Goal: Task Accomplishment & Management: Use online tool/utility

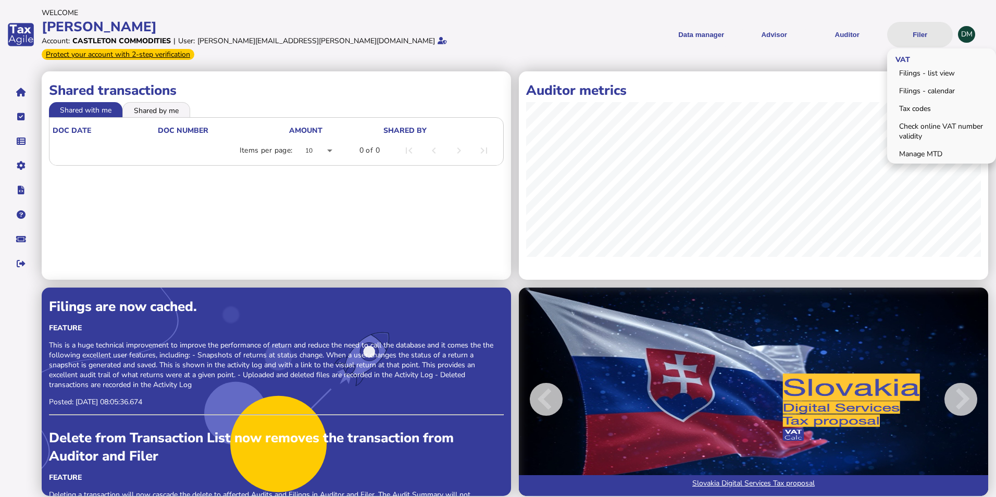
click at [918, 29] on button "Filer" at bounding box center [920, 35] width 66 height 26
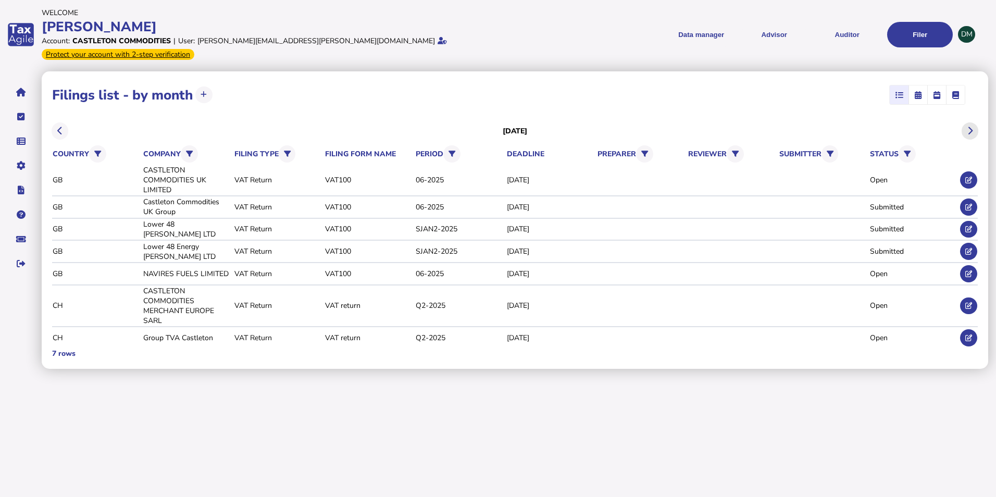
click at [975, 122] on button at bounding box center [970, 130] width 17 height 17
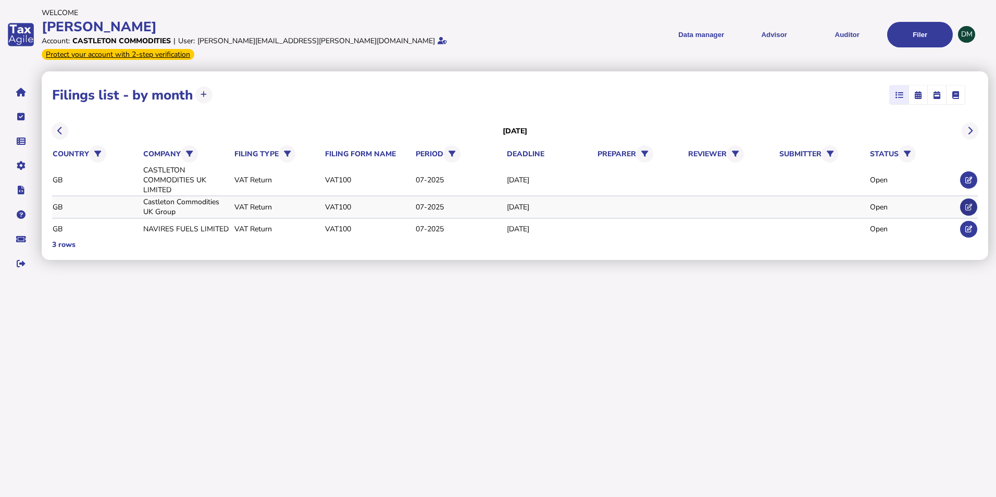
click at [966, 204] on icon at bounding box center [969, 207] width 7 height 7
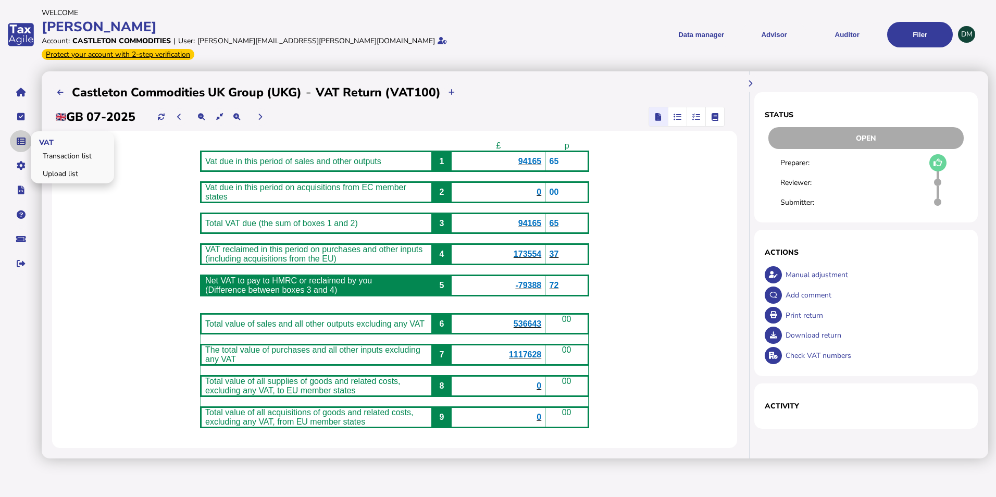
click at [23, 130] on button "navigate application pages" at bounding box center [21, 141] width 22 height 22
click at [54, 168] on link "Upload list" at bounding box center [72, 174] width 80 height 16
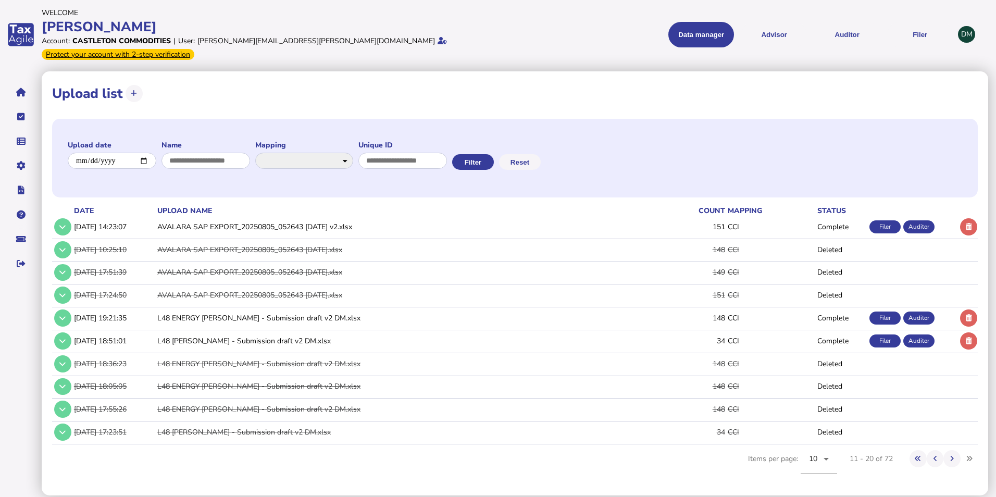
drag, startPoint x: 972, startPoint y: 216, endPoint x: 941, endPoint y: 234, distance: 35.7
click at [971, 224] on icon at bounding box center [969, 227] width 6 height 7
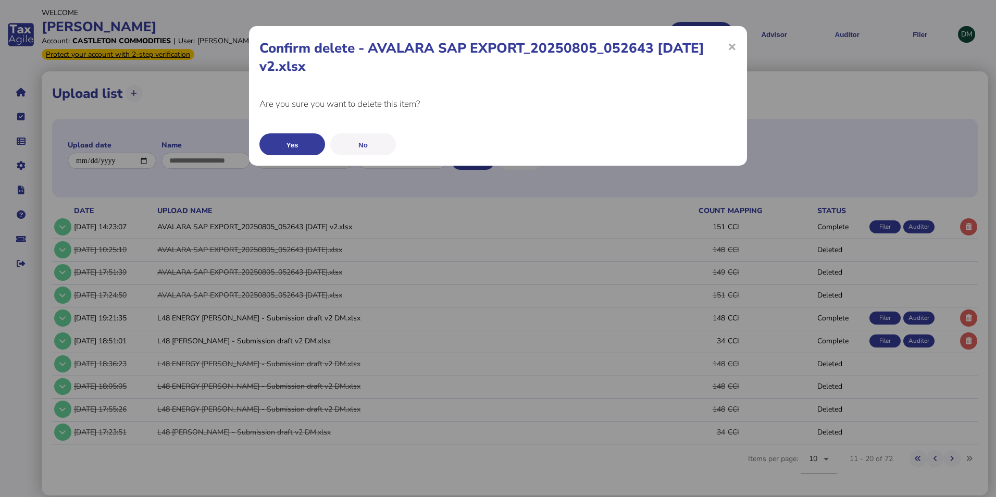
click at [301, 145] on button "Yes" at bounding box center [293, 144] width 66 height 22
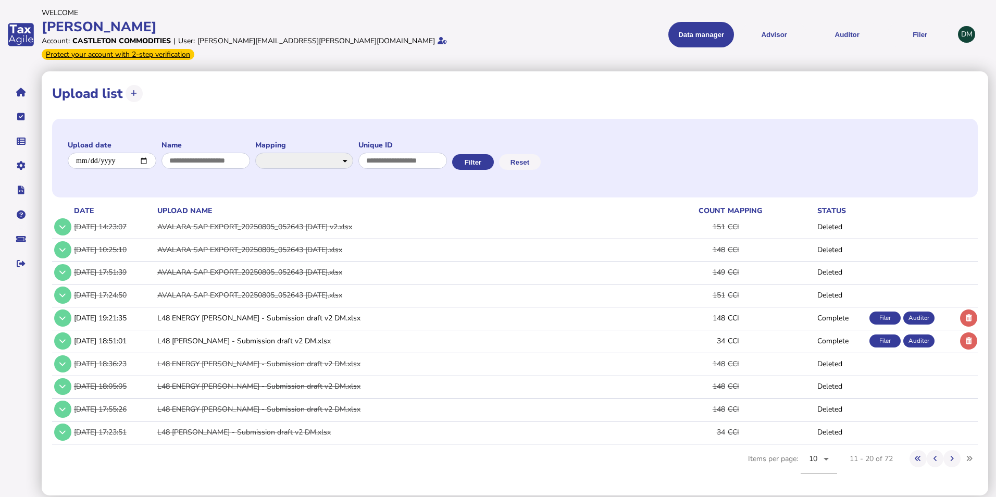
click at [131, 85] on button at bounding box center [134, 93] width 17 height 17
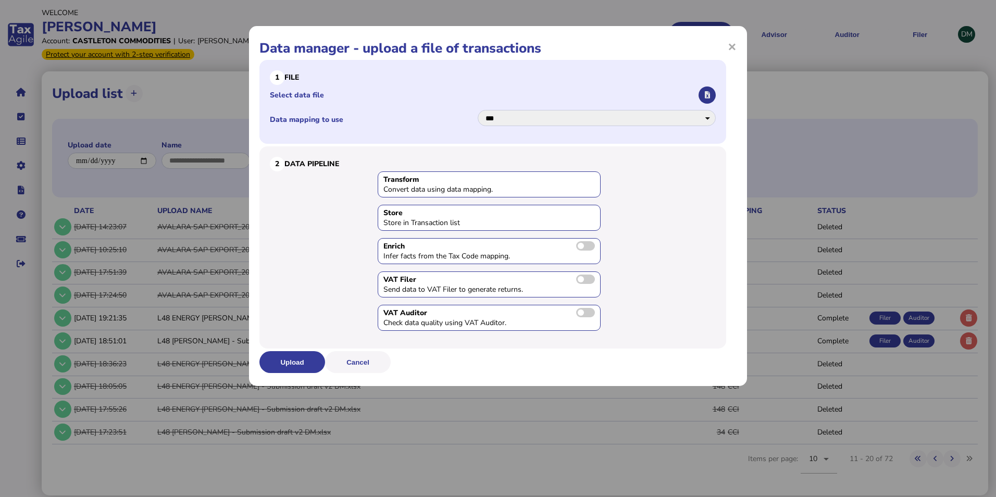
click at [709, 95] on icon "button" at bounding box center [707, 95] width 5 height 7
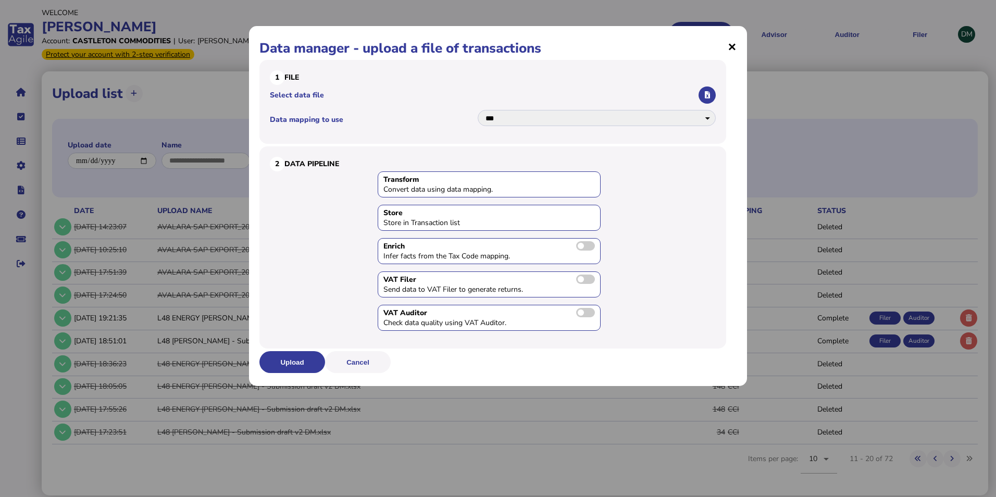
click at [730, 48] on span "×" at bounding box center [732, 46] width 9 height 20
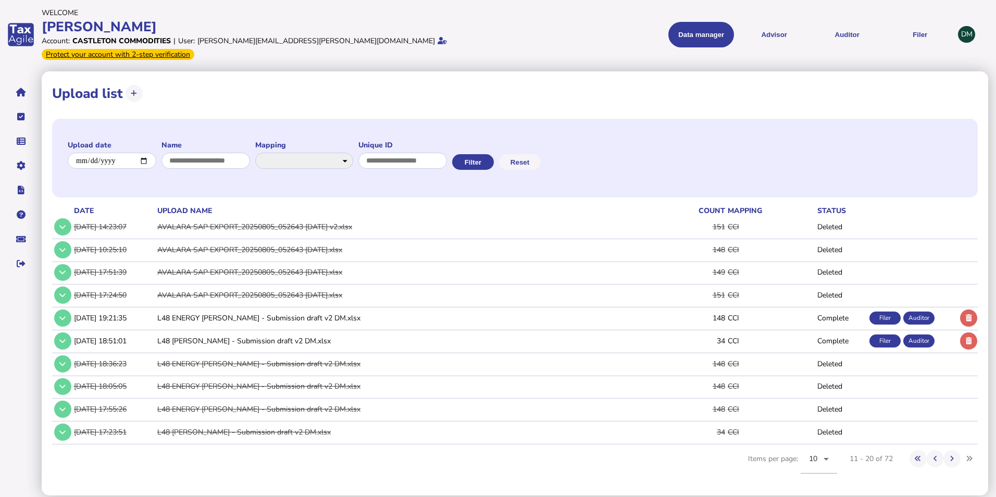
drag, startPoint x: 133, startPoint y: 79, endPoint x: 147, endPoint y: 78, distance: 13.6
click at [134, 90] on icon at bounding box center [134, 93] width 6 height 7
select select "**********"
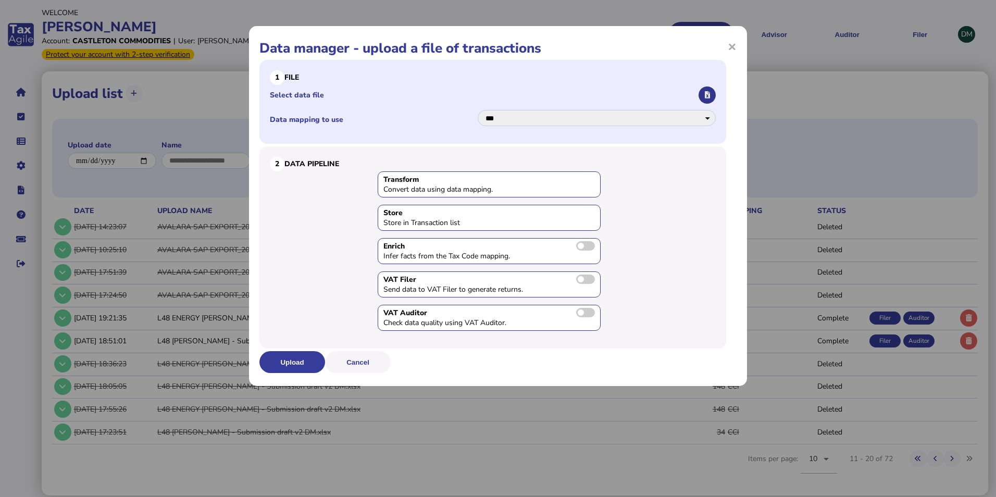
click at [712, 92] on button "button" at bounding box center [707, 95] width 17 height 17
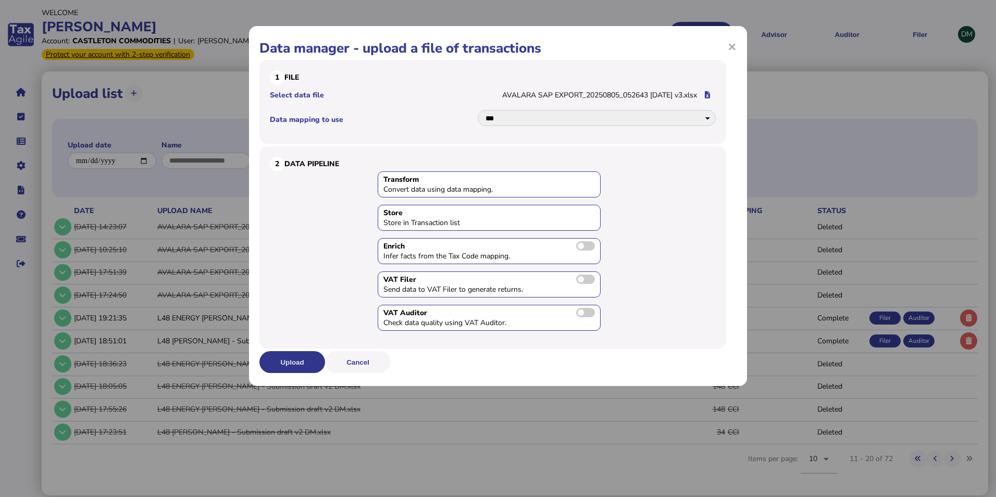
click at [291, 364] on button "Upload" at bounding box center [293, 362] width 66 height 22
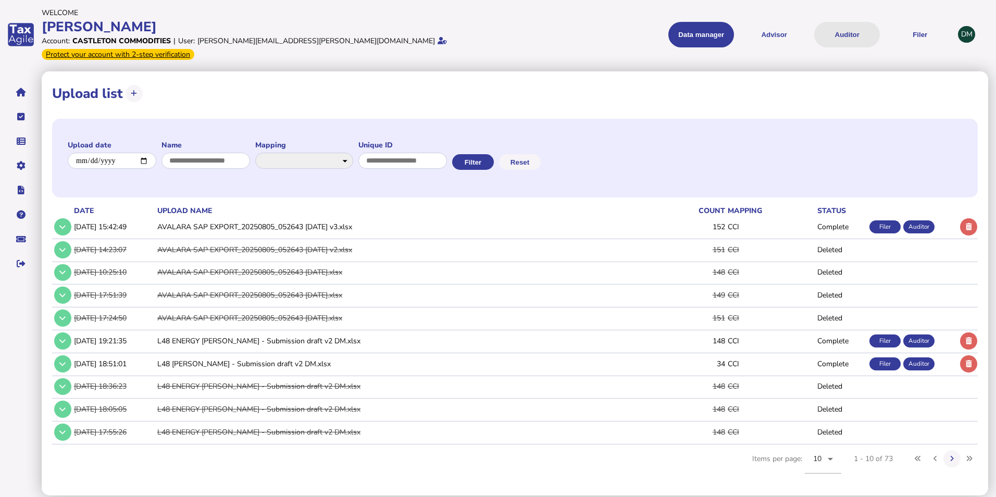
click at [826, 27] on button "Auditor" at bounding box center [848, 35] width 66 height 26
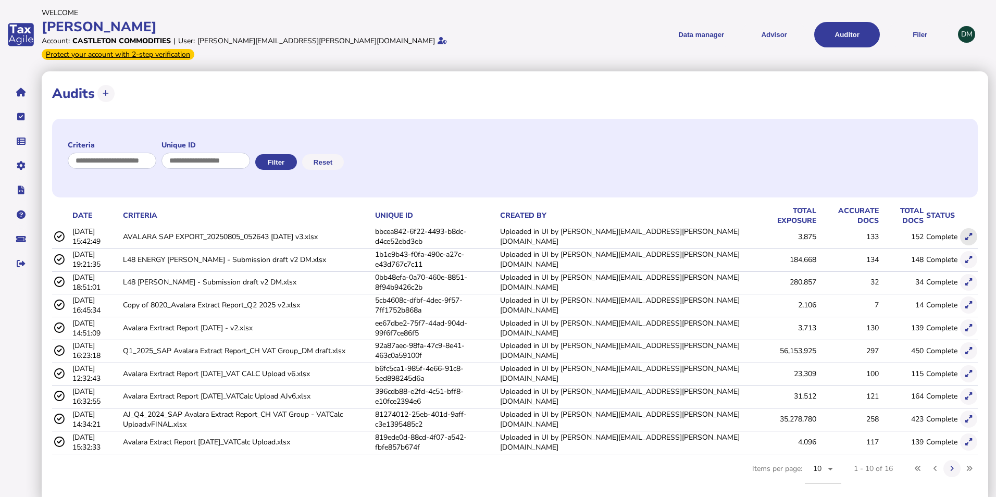
click at [969, 233] on icon at bounding box center [969, 236] width 7 height 7
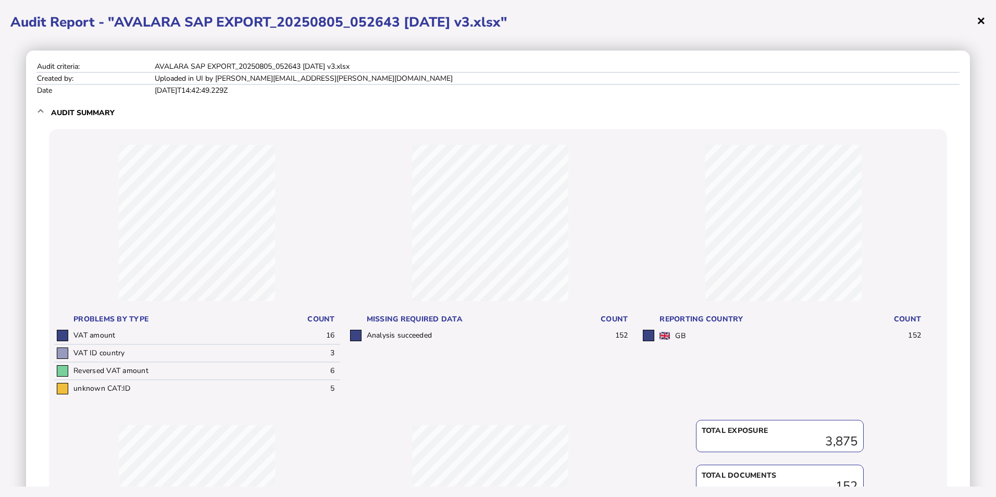
click at [985, 26] on div "× Audit Report - "AVALARA SAP EXPORT_20250805_052643 [DATE] v3.xlsx" Audit crit…" at bounding box center [498, 248] width 996 height 497
click at [986, 18] on div "× Audit Report - "AVALARA SAP EXPORT_20250805_052643 [DATE] v3.xlsx" Audit crit…" at bounding box center [498, 248] width 996 height 497
drag, startPoint x: 981, startPoint y: 20, endPoint x: 930, endPoint y: 58, distance: 63.7
click at [982, 20] on span "×" at bounding box center [981, 20] width 9 height 20
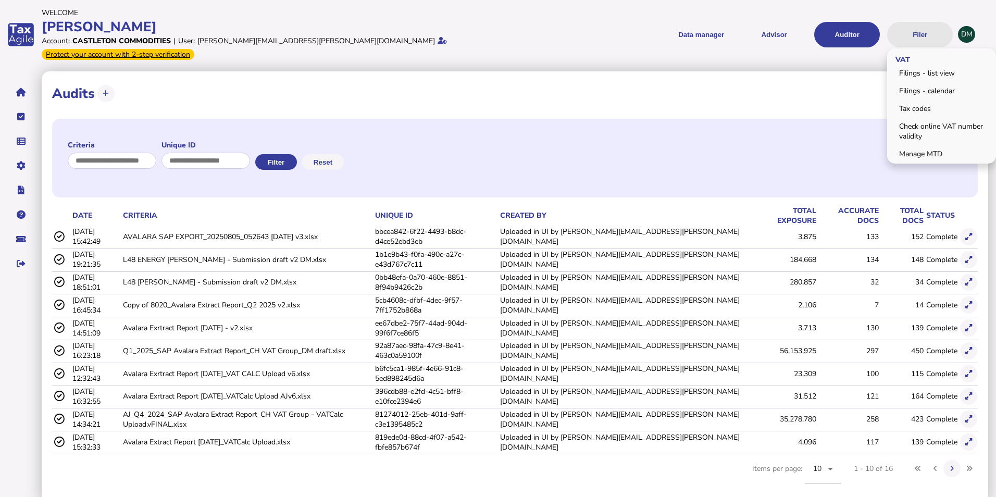
click at [922, 26] on button "Filer" at bounding box center [920, 35] width 66 height 26
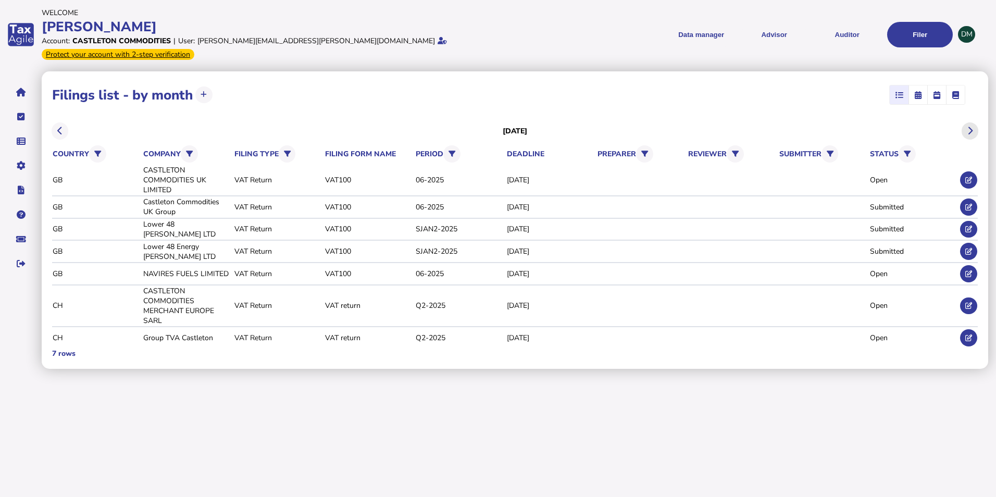
click at [977, 122] on button at bounding box center [970, 130] width 17 height 17
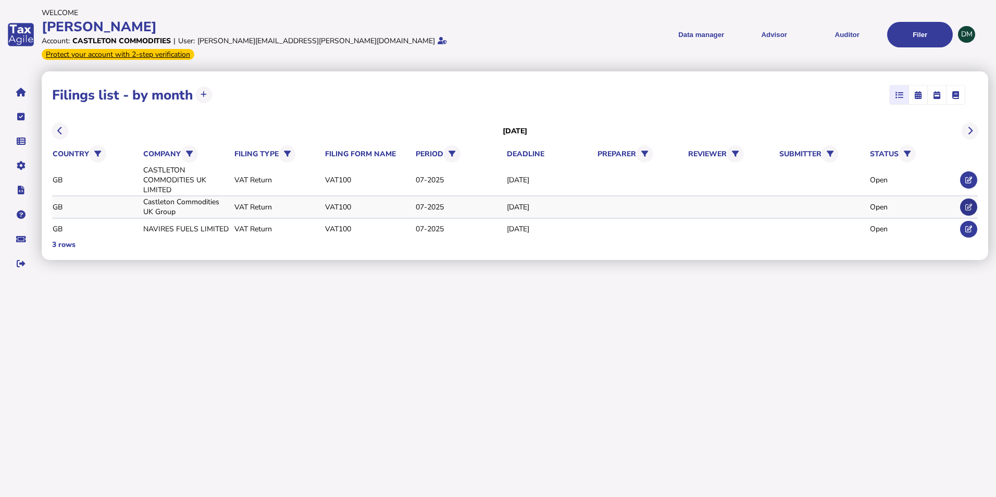
click at [972, 204] on icon at bounding box center [969, 207] width 7 height 7
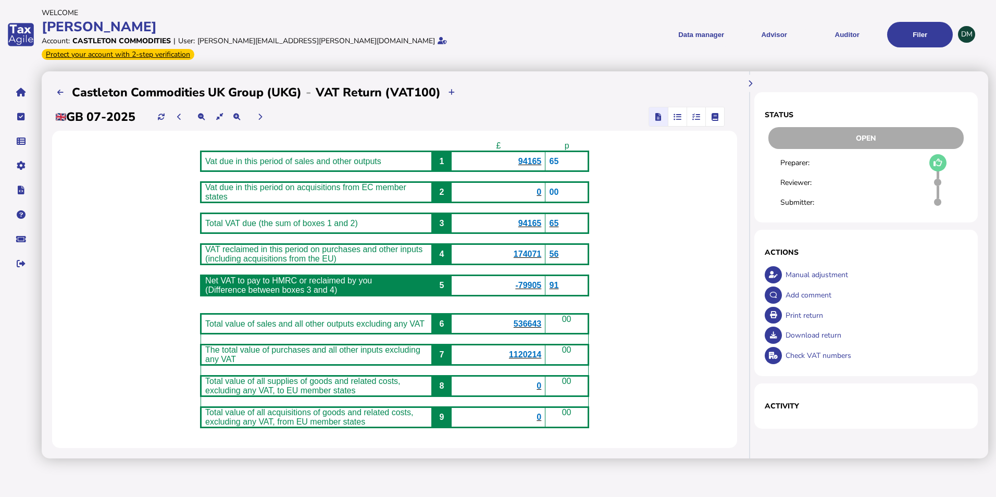
click at [684, 107] on span "button" at bounding box center [677, 116] width 17 height 19
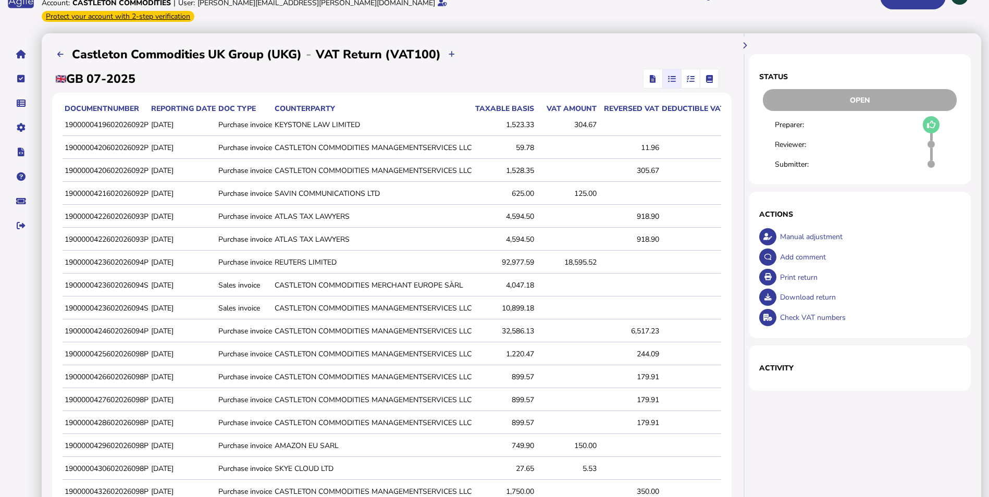
scroll to position [181, 0]
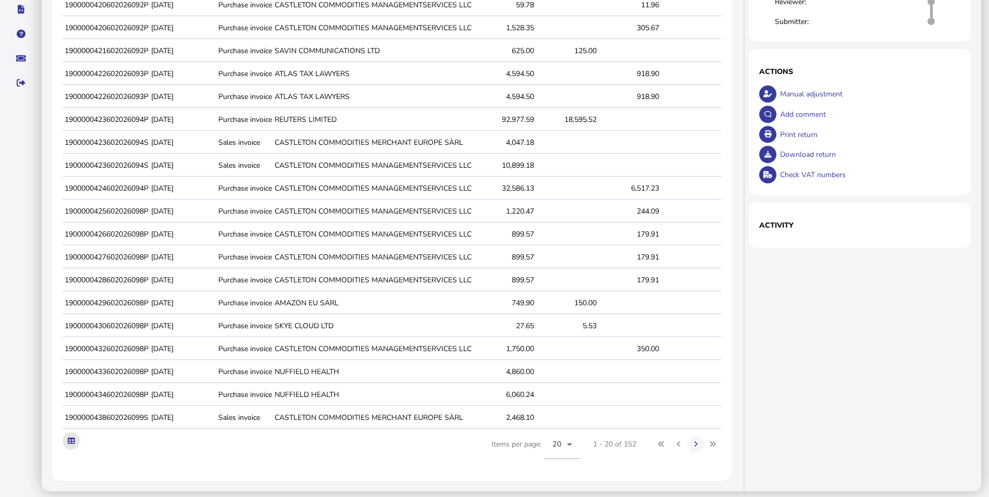
click at [71, 433] on button at bounding box center [71, 441] width 17 height 17
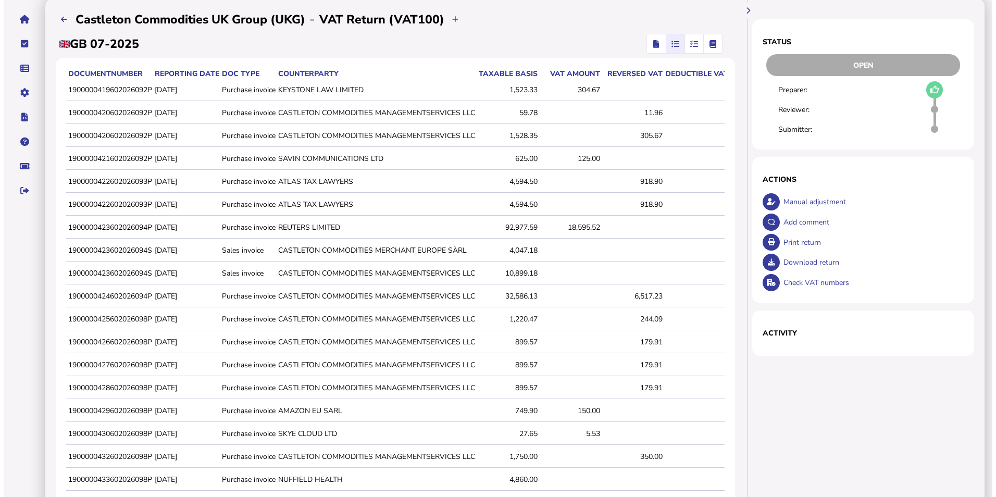
scroll to position [0, 0]
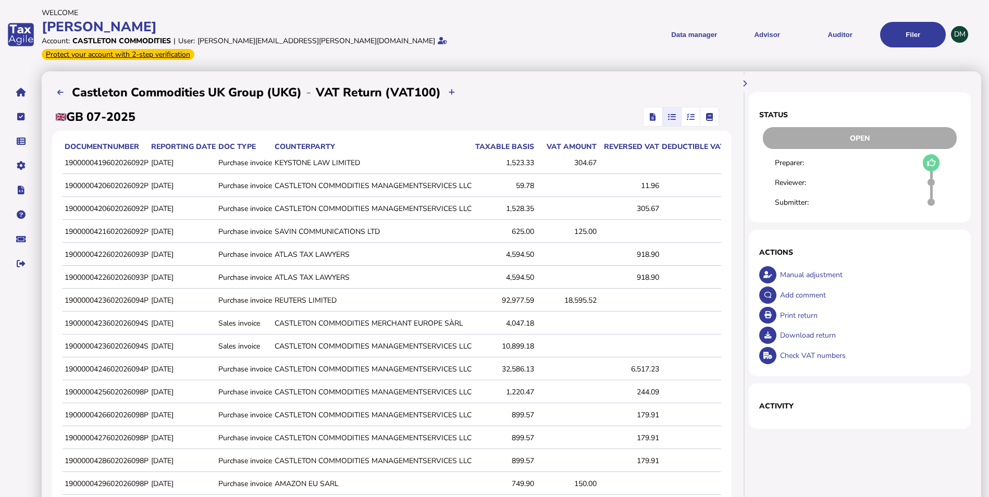
click at [687, 117] on icon "button" at bounding box center [691, 117] width 8 height 1
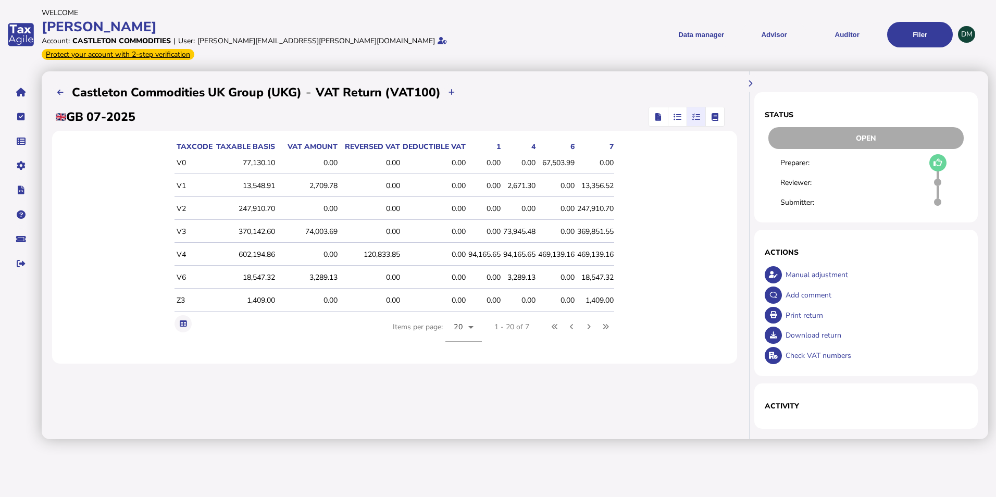
click at [680, 117] on icon "button" at bounding box center [678, 117] width 8 height 1
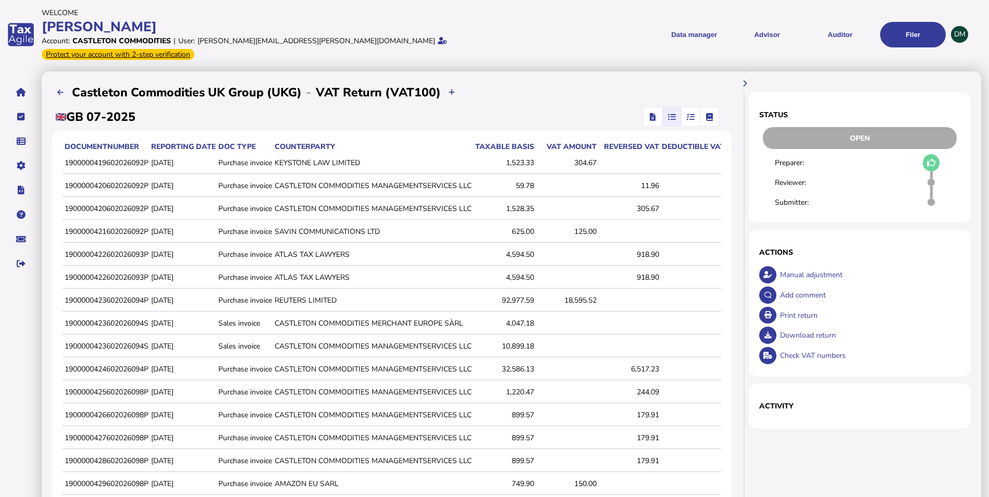
click at [689, 117] on icon "button" at bounding box center [691, 117] width 8 height 1
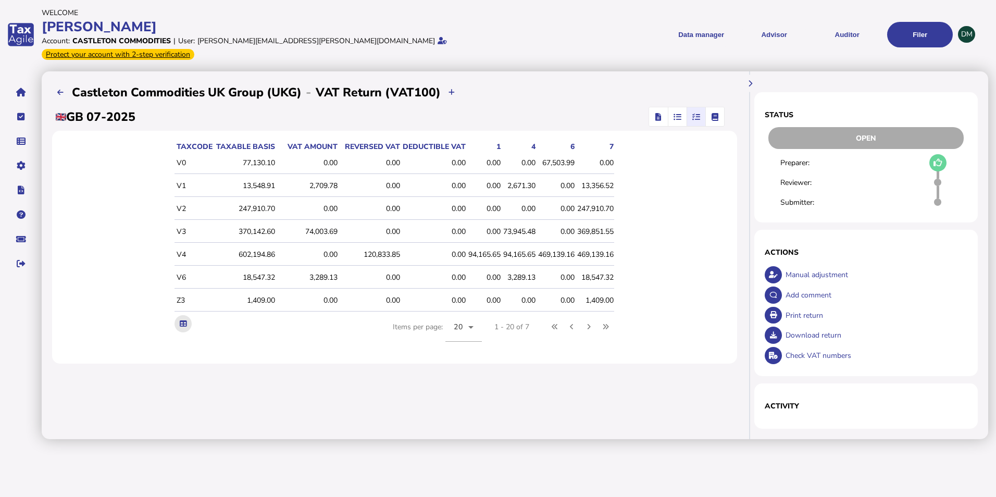
click at [181, 320] on icon at bounding box center [183, 323] width 7 height 7
click at [696, 215] on div "taxCode Taxable basis VAT amount Reversed VAT Deductible VAT 1 4 6 7 V0 77,130.…" at bounding box center [394, 247] width 685 height 233
click at [713, 117] on icon "button" at bounding box center [714, 117] width 7 height 1
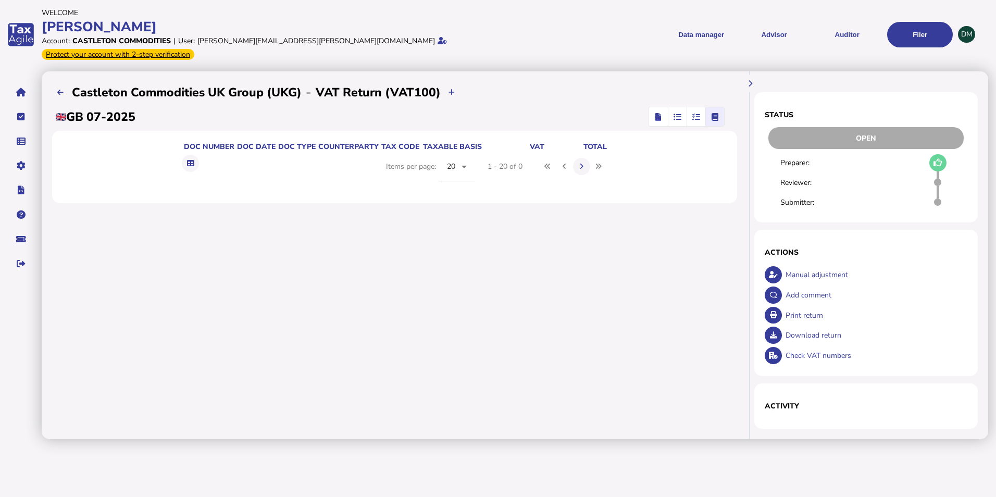
click at [658, 117] on icon "button" at bounding box center [659, 117] width 6 height 1
